Goal: Information Seeking & Learning: Learn about a topic

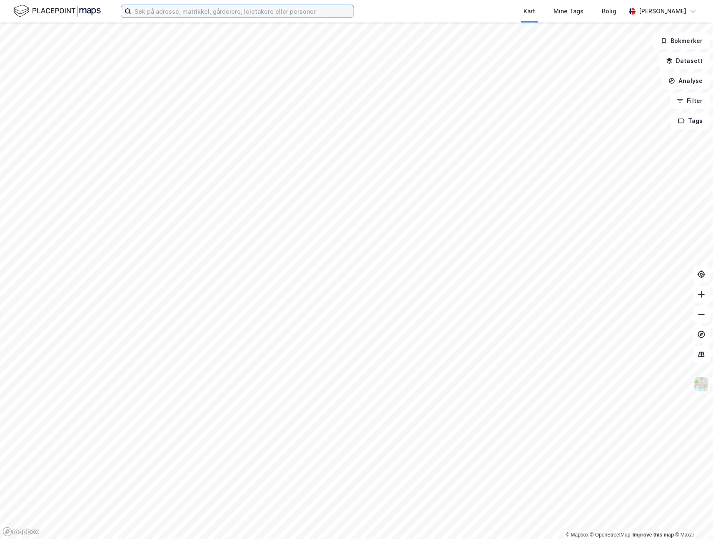
click at [185, 12] on input at bounding box center [242, 11] width 222 height 12
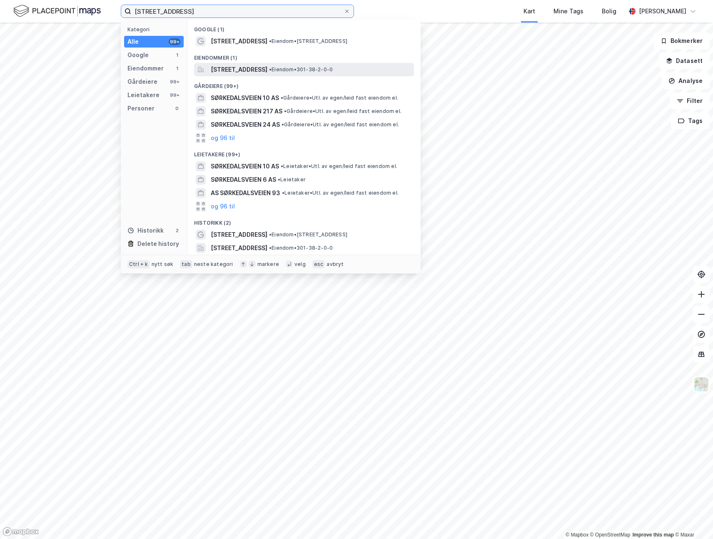
type input "[STREET_ADDRESS]"
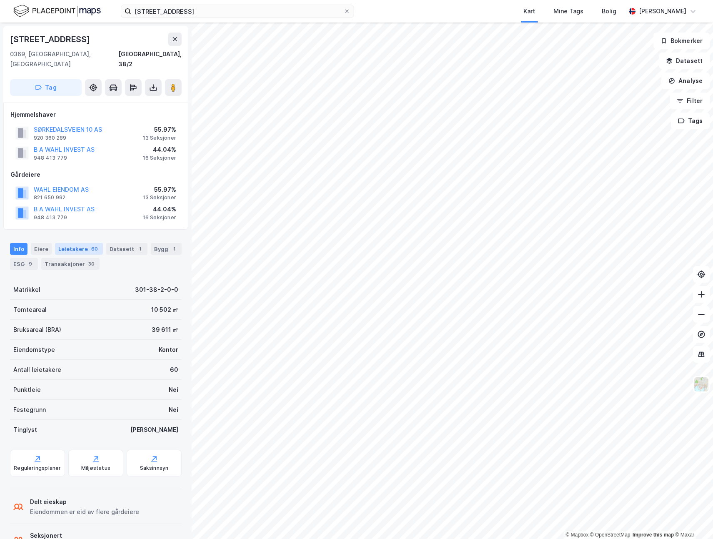
click at [67, 243] on div "Leietakere 60" at bounding box center [79, 249] width 48 height 12
